Goal: Task Accomplishment & Management: Complete application form

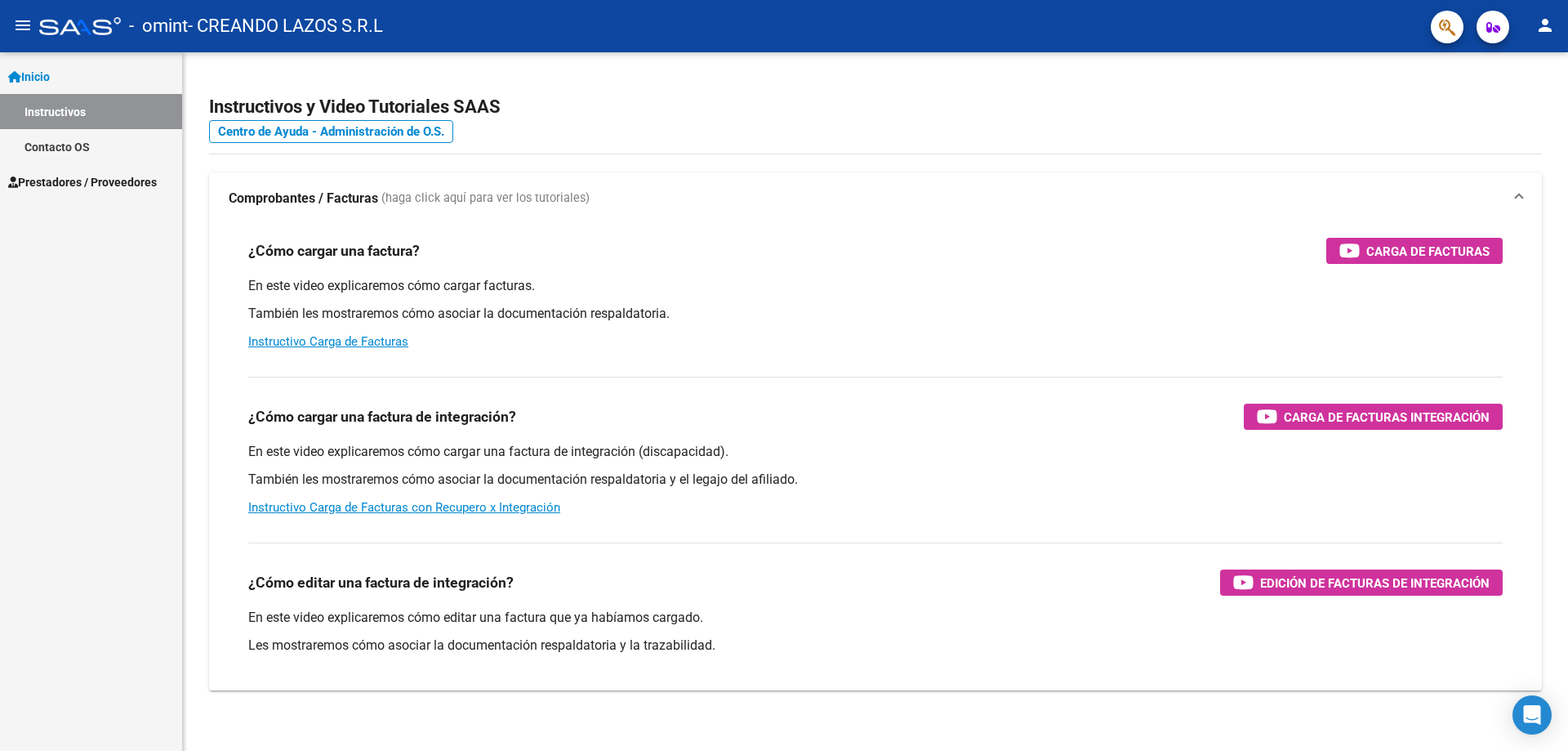
click at [87, 186] on span "Prestadores / Proveedores" at bounding box center [82, 182] width 148 height 18
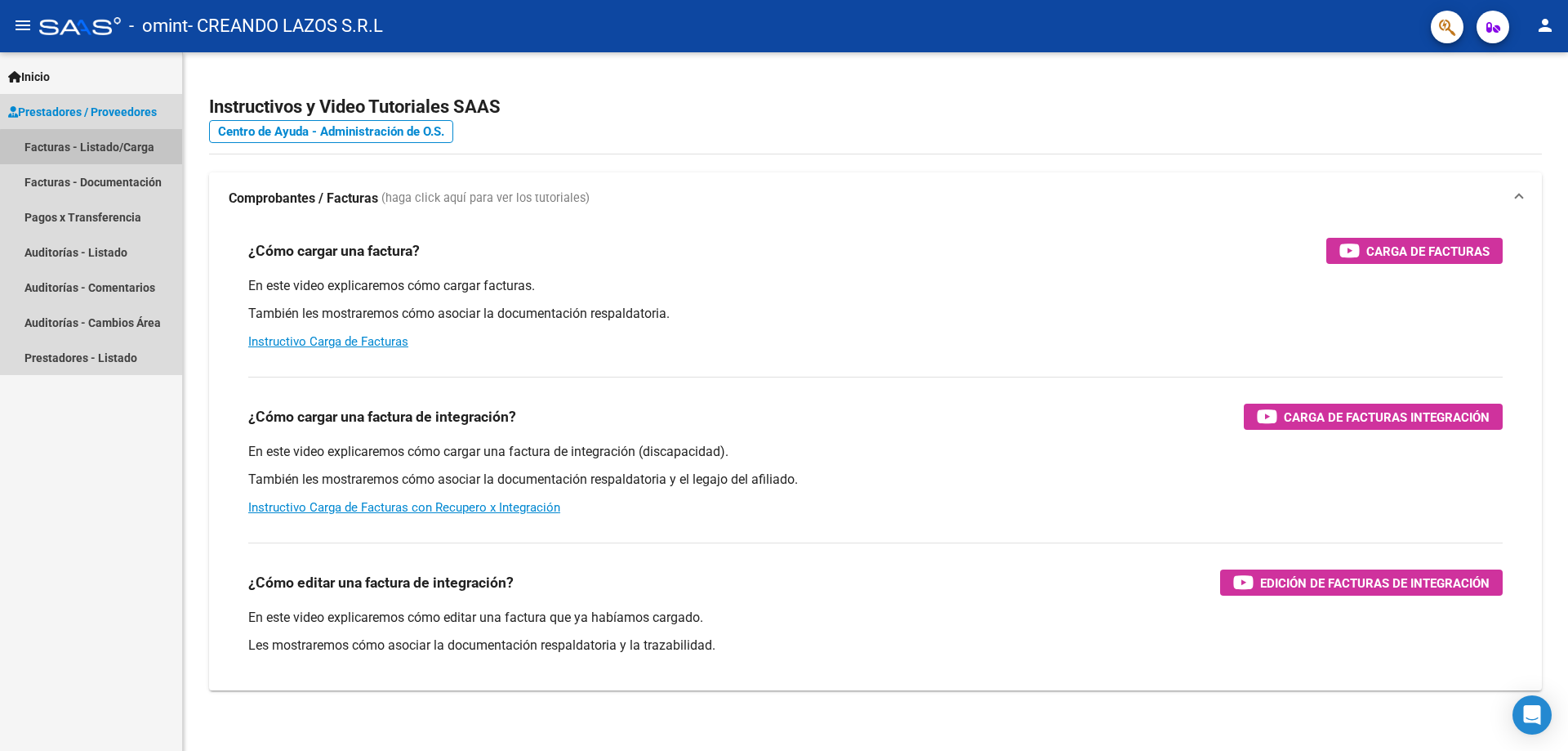
click at [121, 149] on link "Facturas - Listado/Carga" at bounding box center [91, 146] width 182 height 35
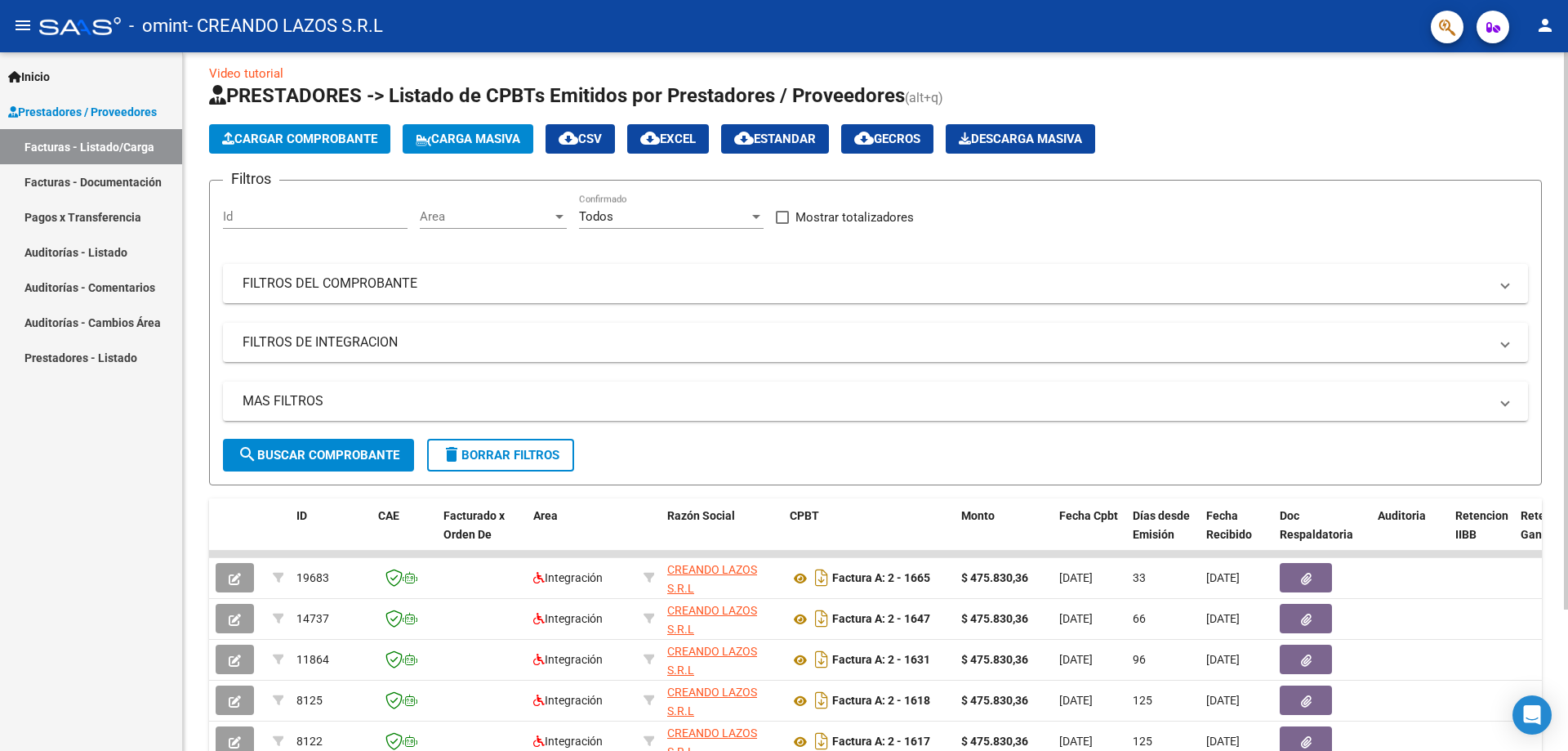
scroll to position [96, 0]
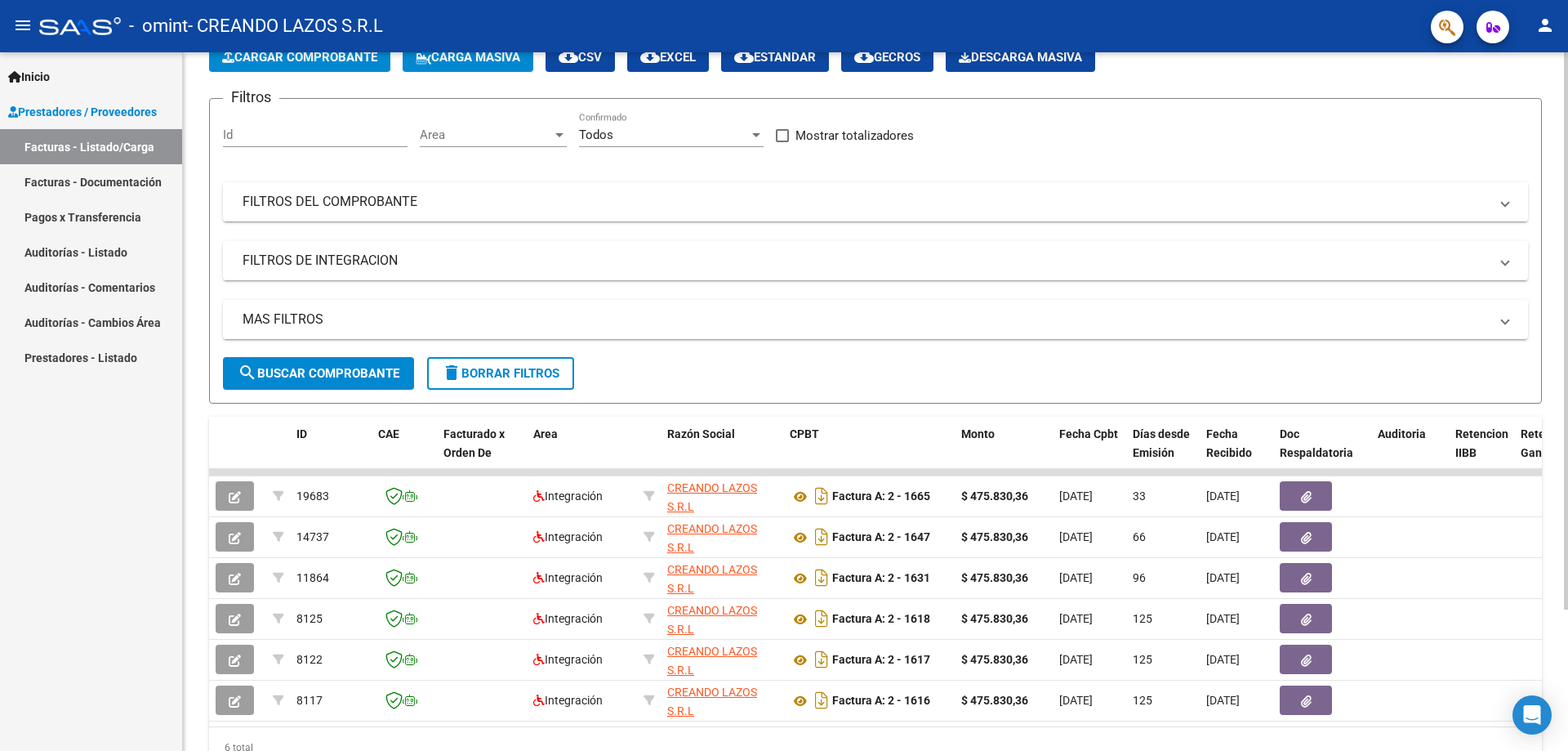
click at [366, 361] on button "search Buscar Comprobante" at bounding box center [319, 373] width 191 height 33
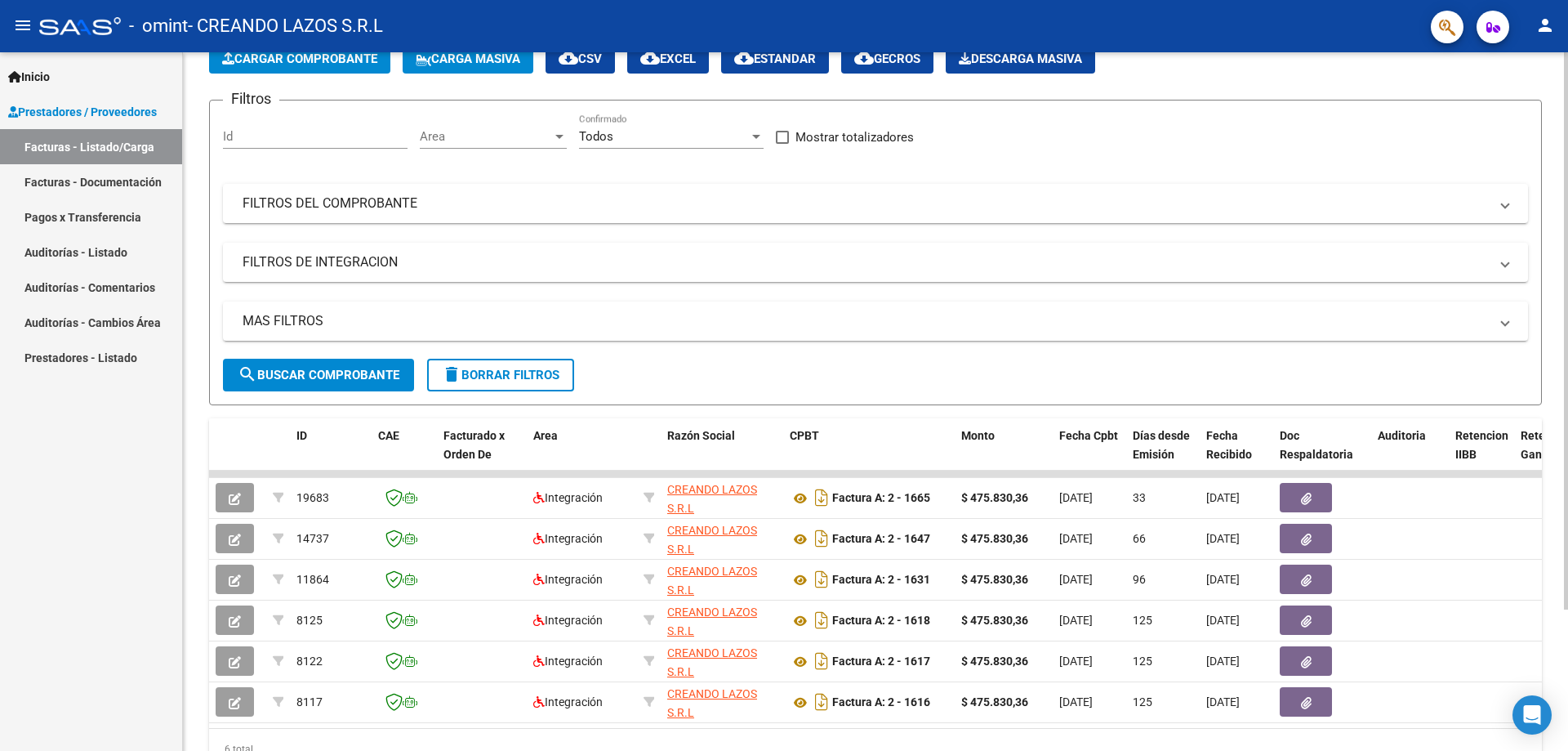
scroll to position [0, 0]
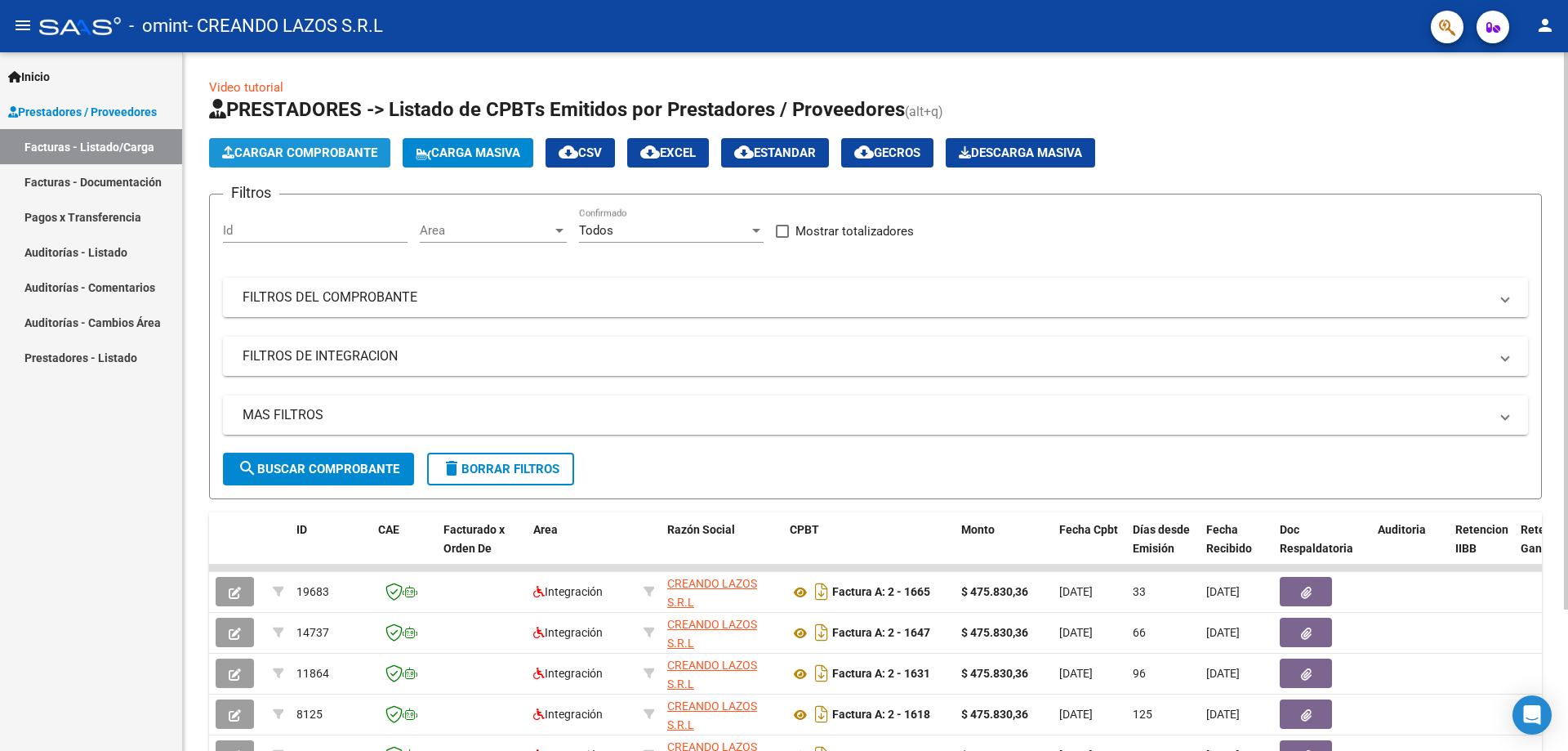
click at [340, 152] on span "Cargar Comprobante" at bounding box center [299, 152] width 155 height 14
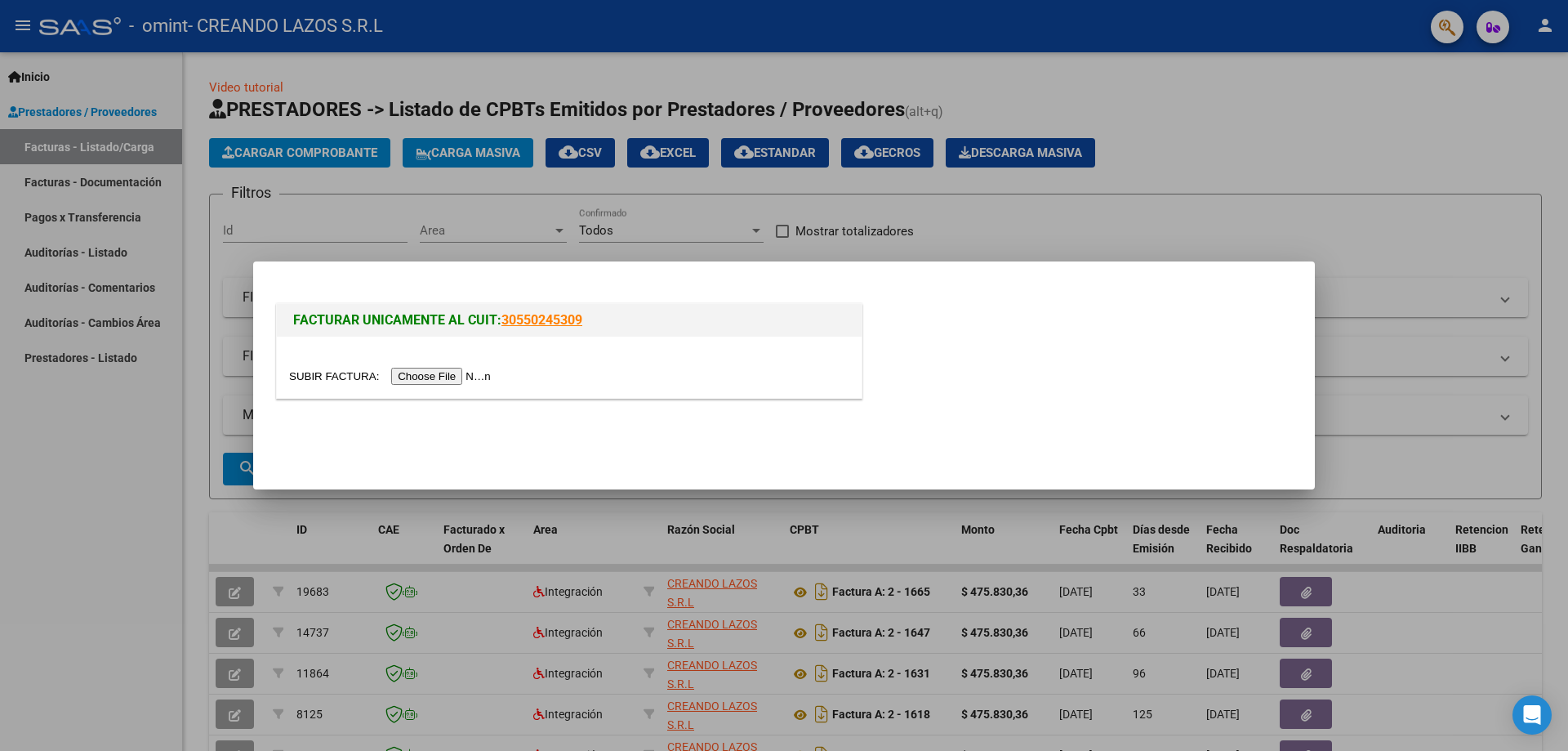
click at [465, 374] on input "file" at bounding box center [392, 376] width 207 height 17
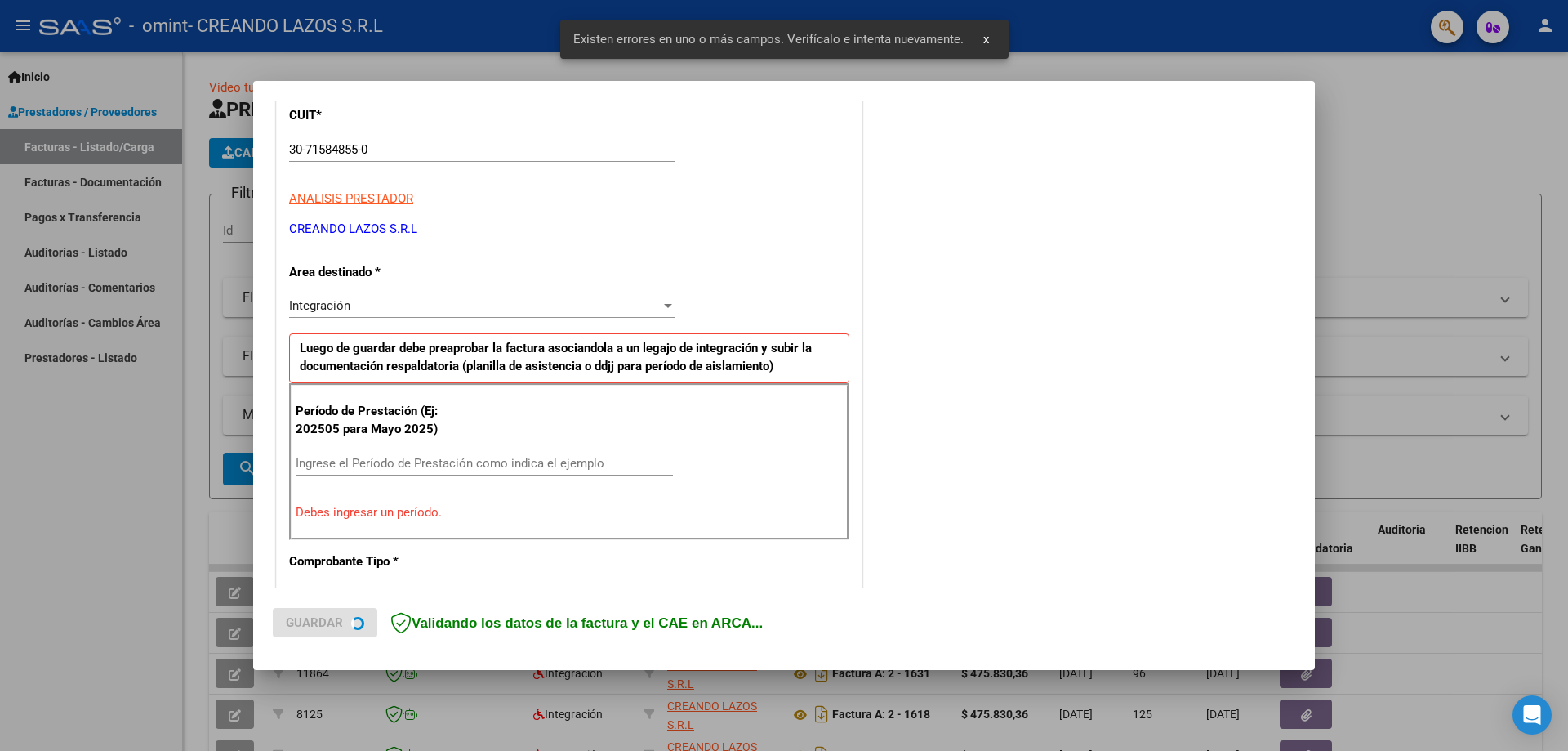
scroll to position [325, 0]
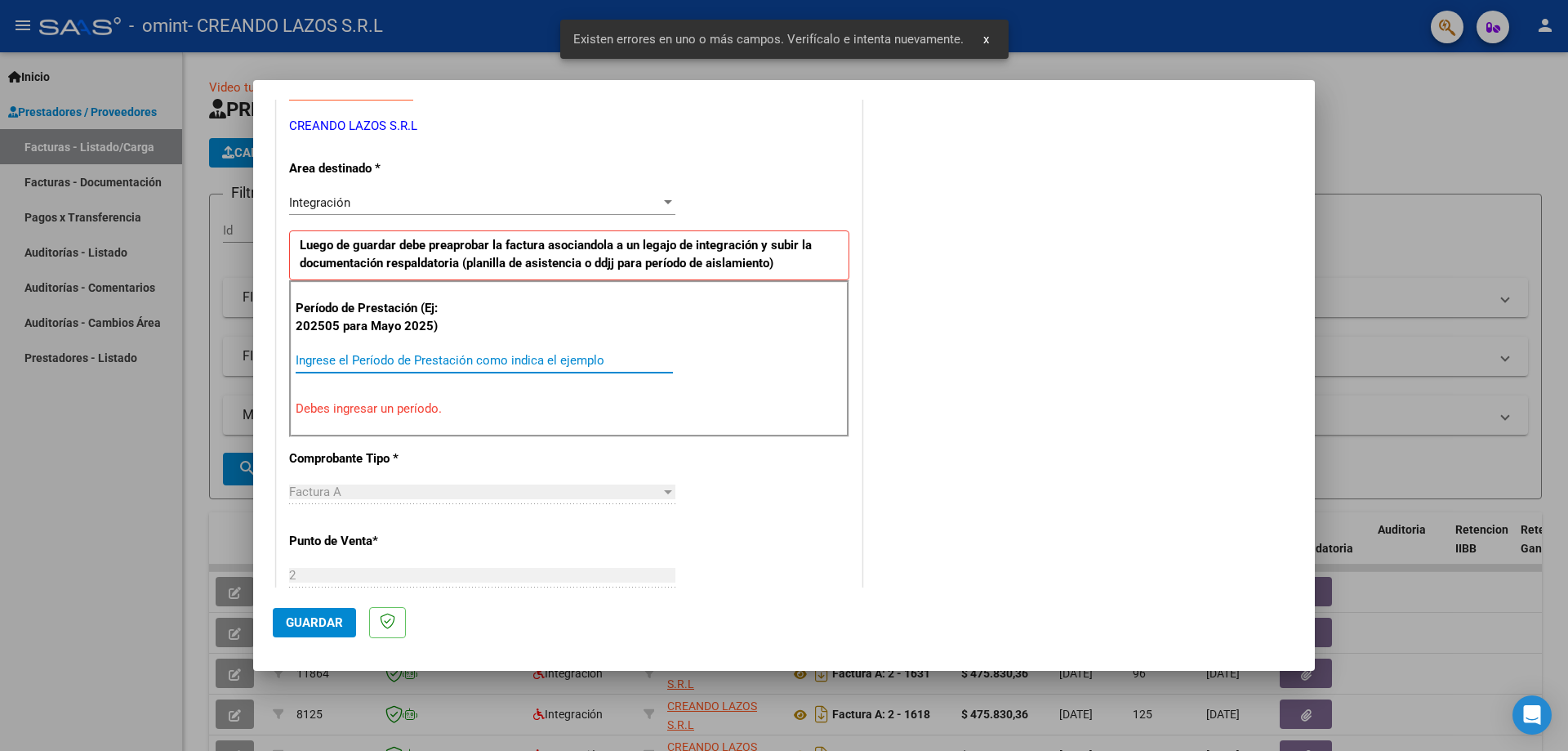
click at [523, 361] on input "Ingrese el Período de Prestación como indica el ejemplo" at bounding box center [484, 360] width 377 height 14
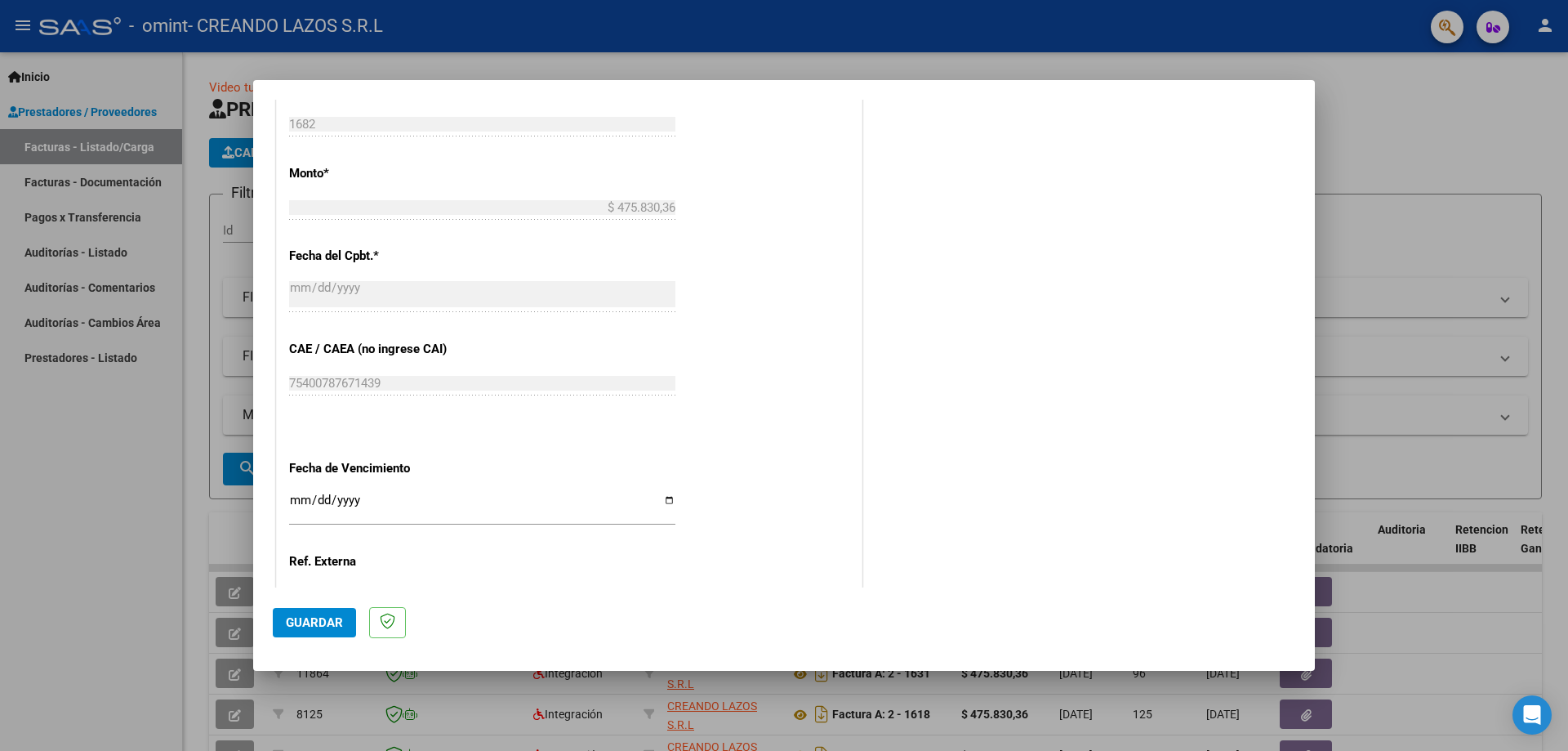
scroll to position [950, 0]
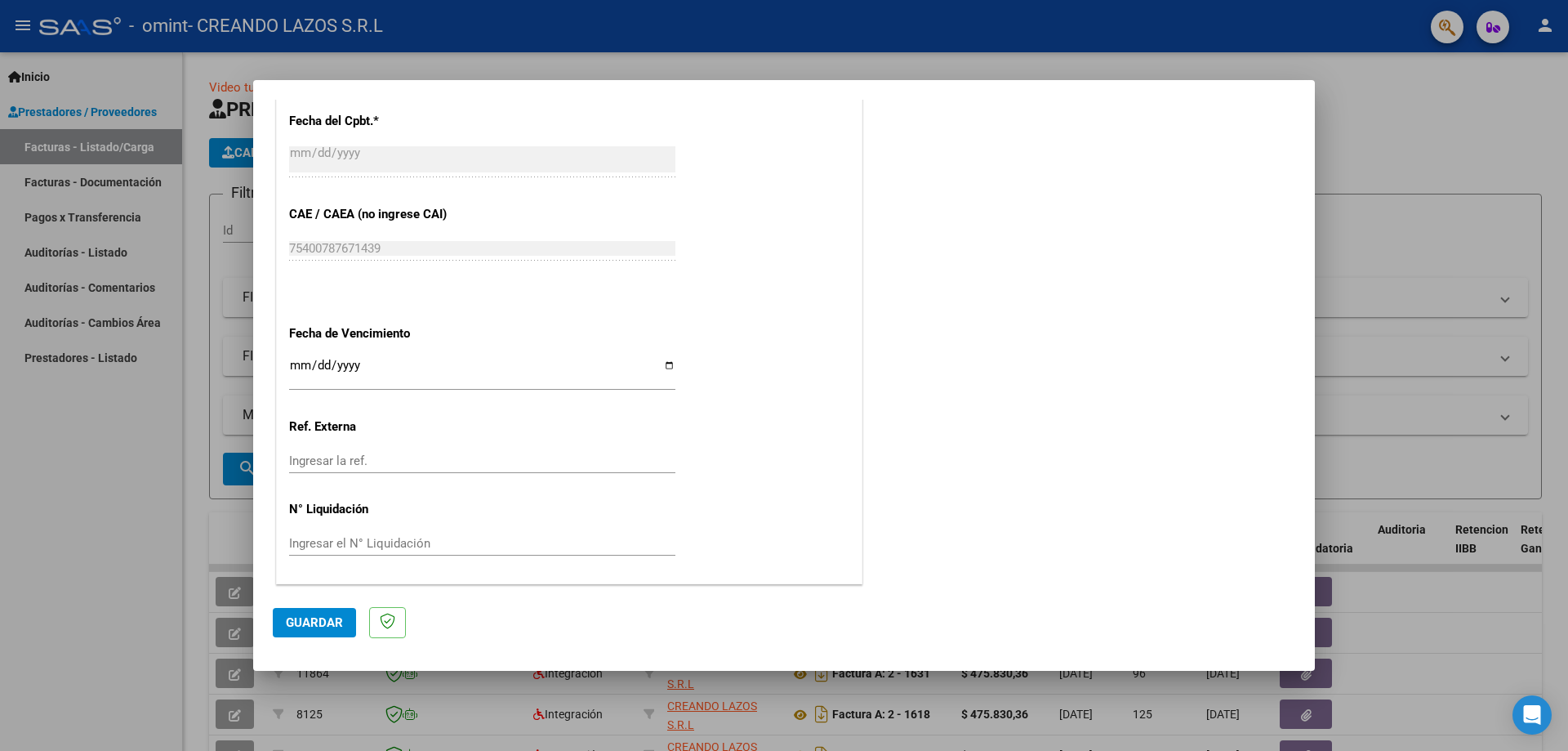
type input "202509"
click at [294, 362] on input "Ingresar la fecha" at bounding box center [482, 371] width 386 height 26
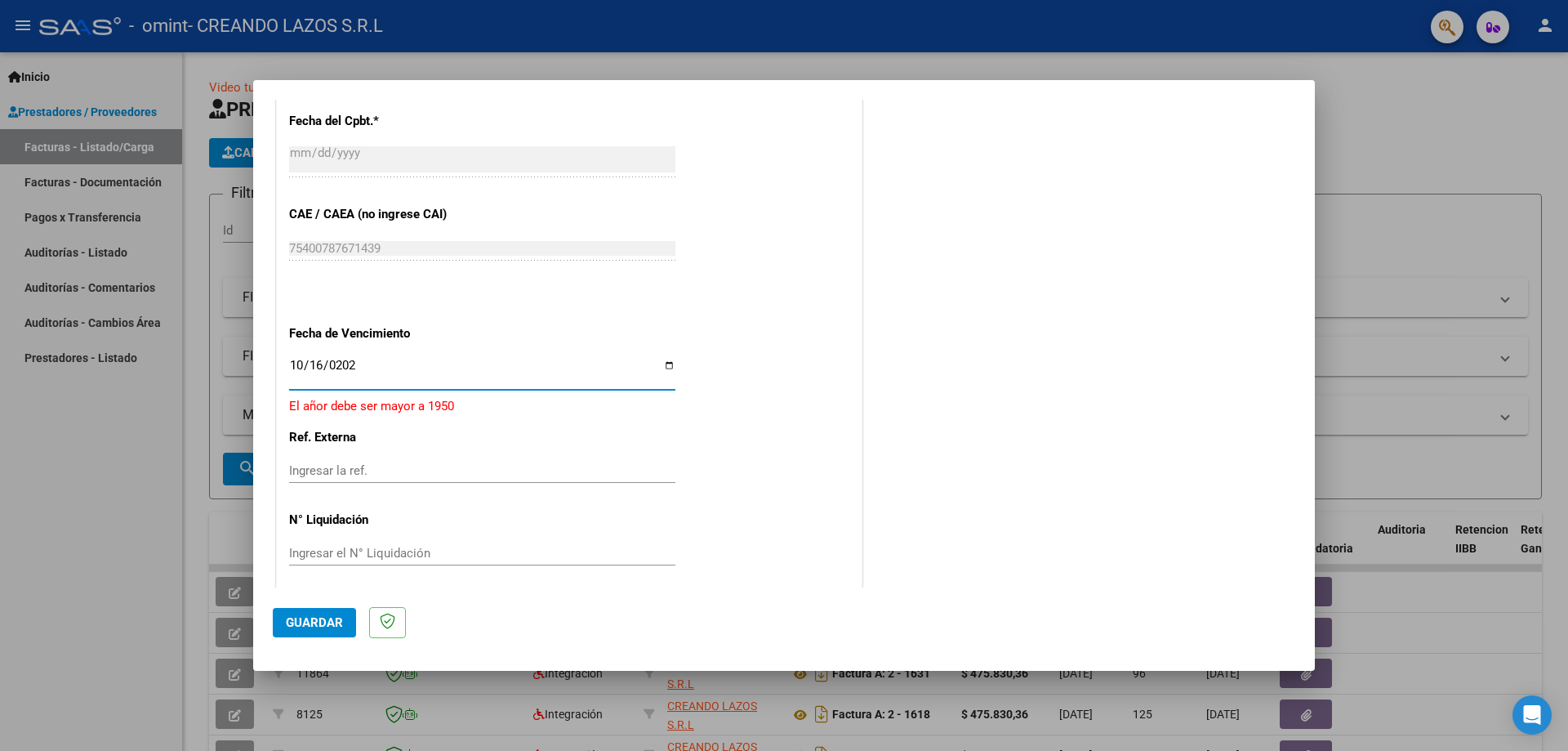
type input "[DATE]"
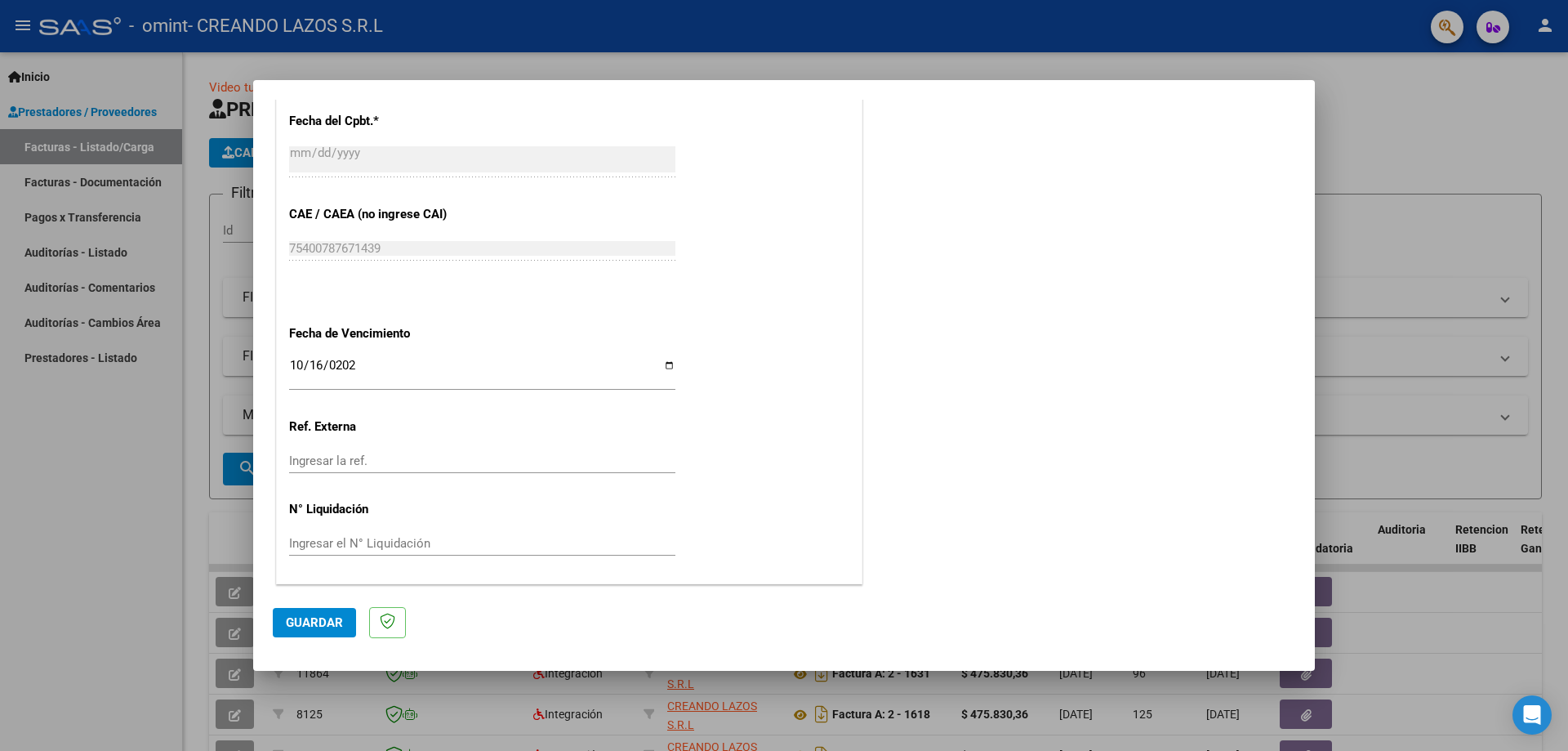
click at [321, 618] on span "Guardar" at bounding box center [315, 622] width 57 height 14
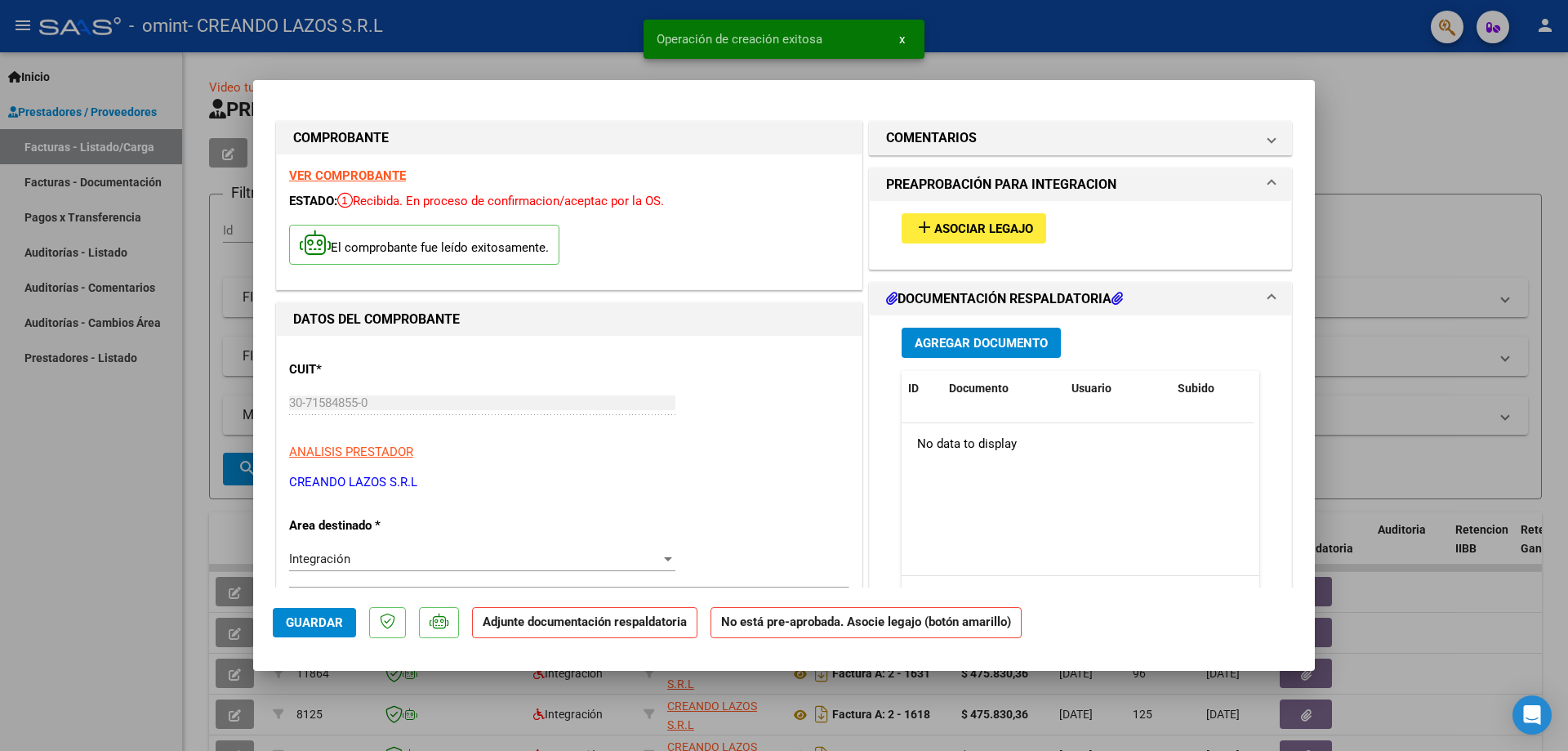
click at [963, 336] on span "Agregar Documento" at bounding box center [981, 342] width 133 height 14
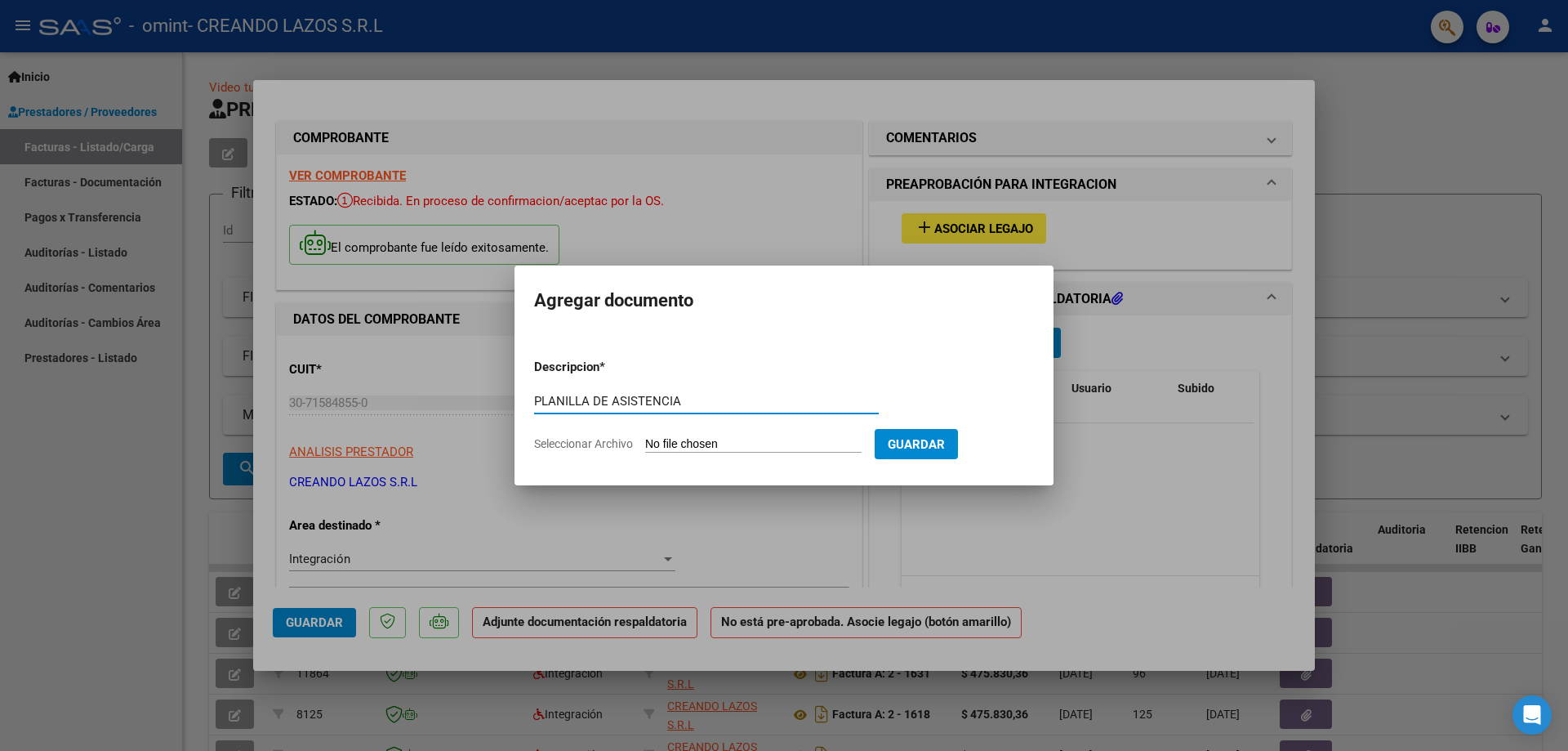
type input "PLANILLA DE ASISTENCIA"
click at [761, 444] on input "Seleccionar Archivo" at bounding box center [754, 445] width 216 height 15
type input "C:\fakepath\[PERSON_NAME] SAIE [DATE].pdf"
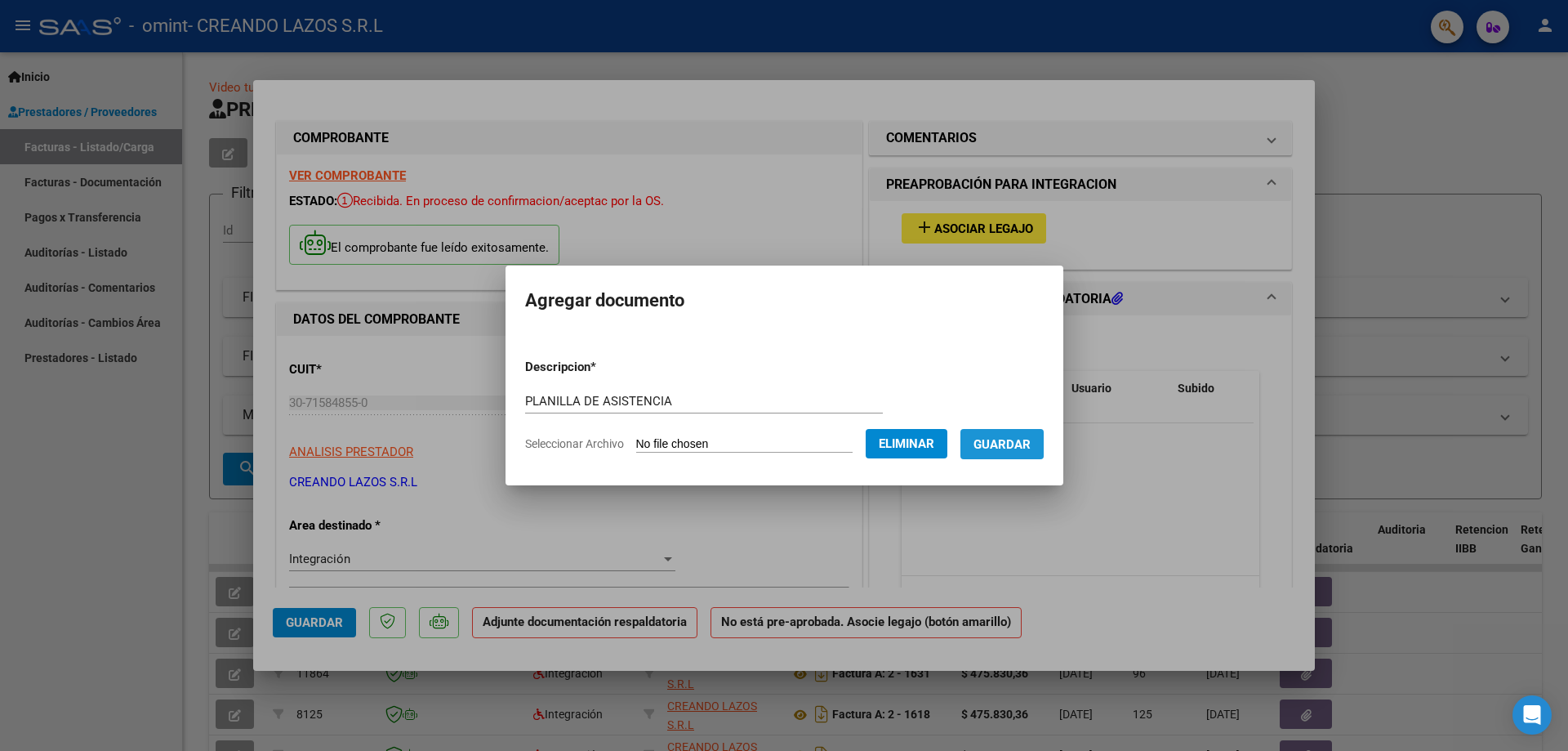
click at [1008, 439] on span "Guardar" at bounding box center [1003, 444] width 57 height 14
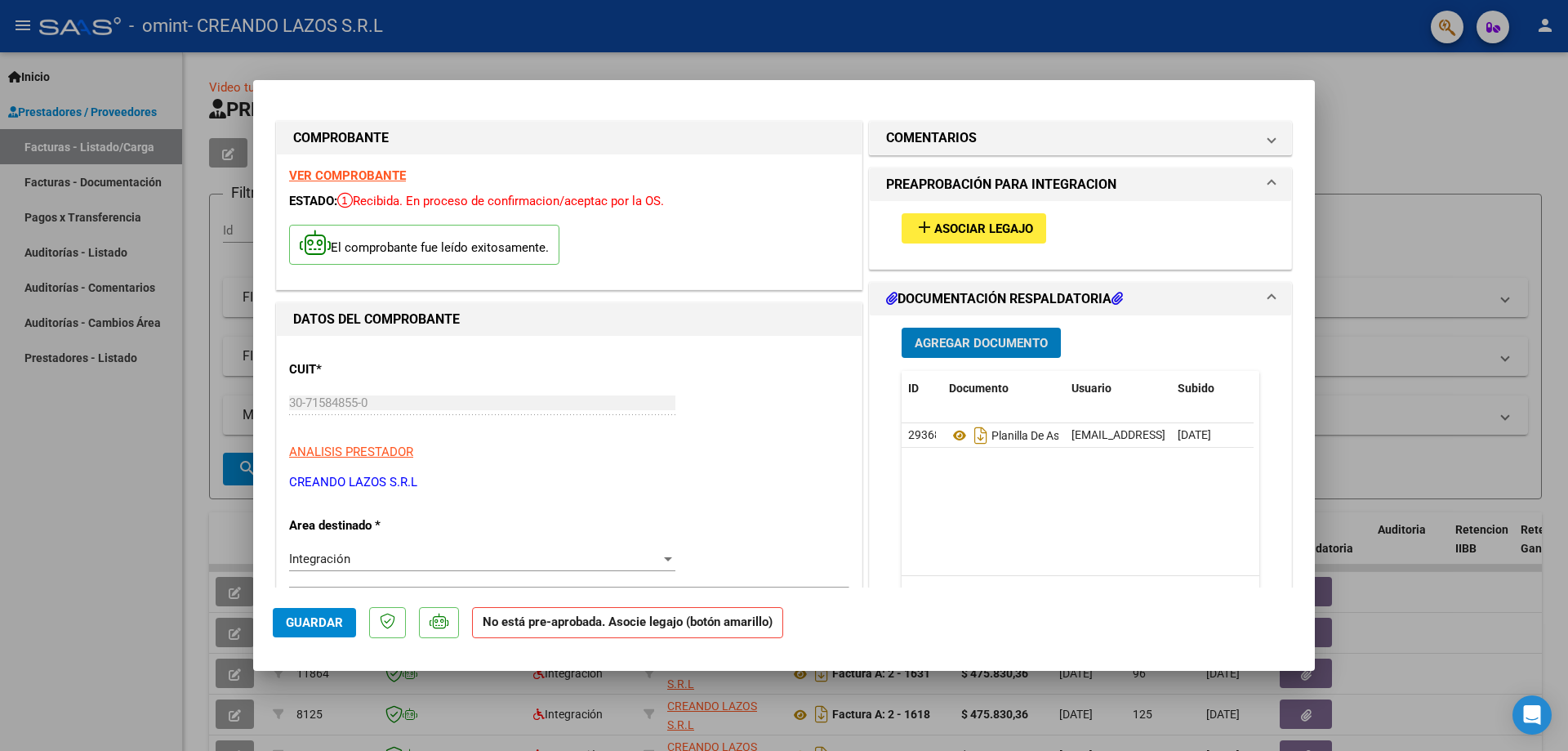
click at [936, 221] on span "add Asociar Legajo" at bounding box center [974, 228] width 119 height 14
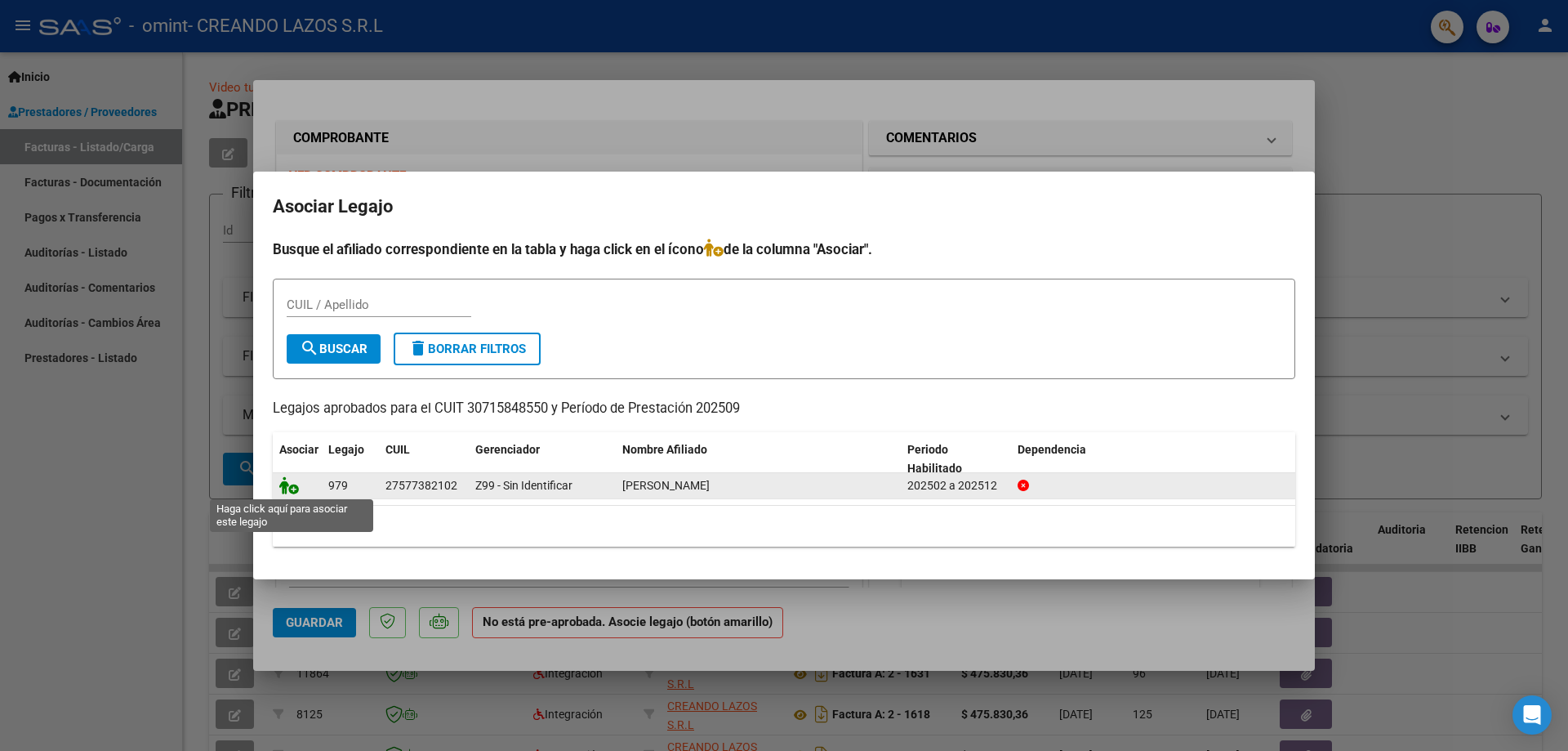
click at [294, 491] on icon at bounding box center [289, 485] width 19 height 18
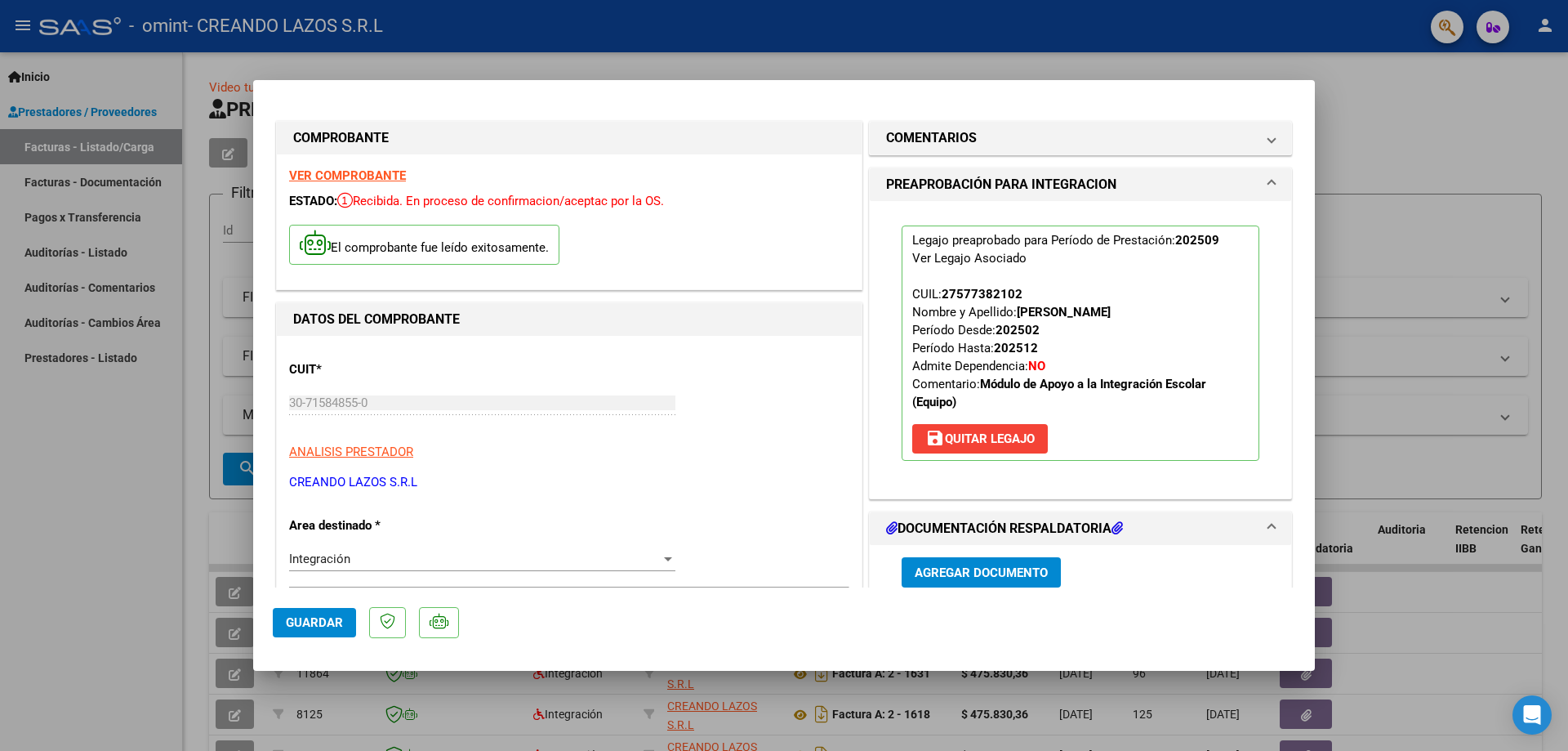
click at [294, 617] on span "Guardar" at bounding box center [315, 622] width 57 height 14
click at [302, 629] on span "Guardar" at bounding box center [315, 622] width 57 height 14
click at [1382, 181] on div at bounding box center [784, 375] width 1568 height 751
type input "$ 0,00"
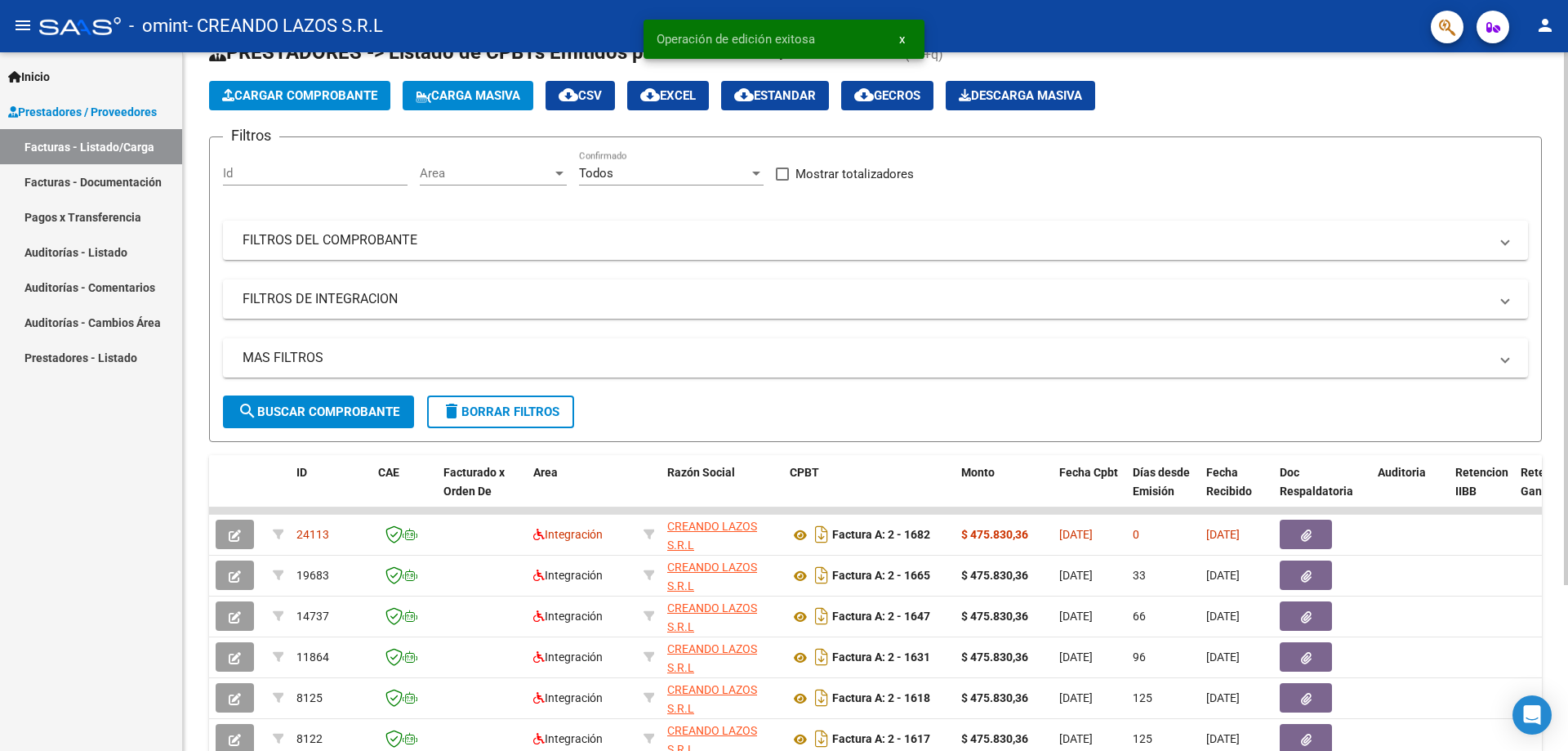
scroll to position [81, 0]
